Goal: Use online tool/utility: Utilize a website feature to perform a specific function

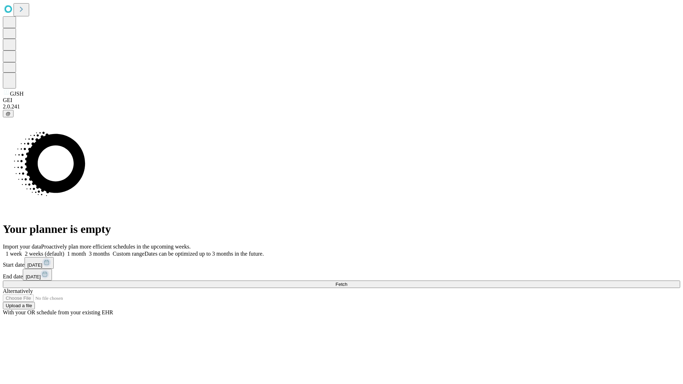
click at [347, 282] on span "Fetch" at bounding box center [341, 284] width 12 height 5
